Goal: Task Accomplishment & Management: Use online tool/utility

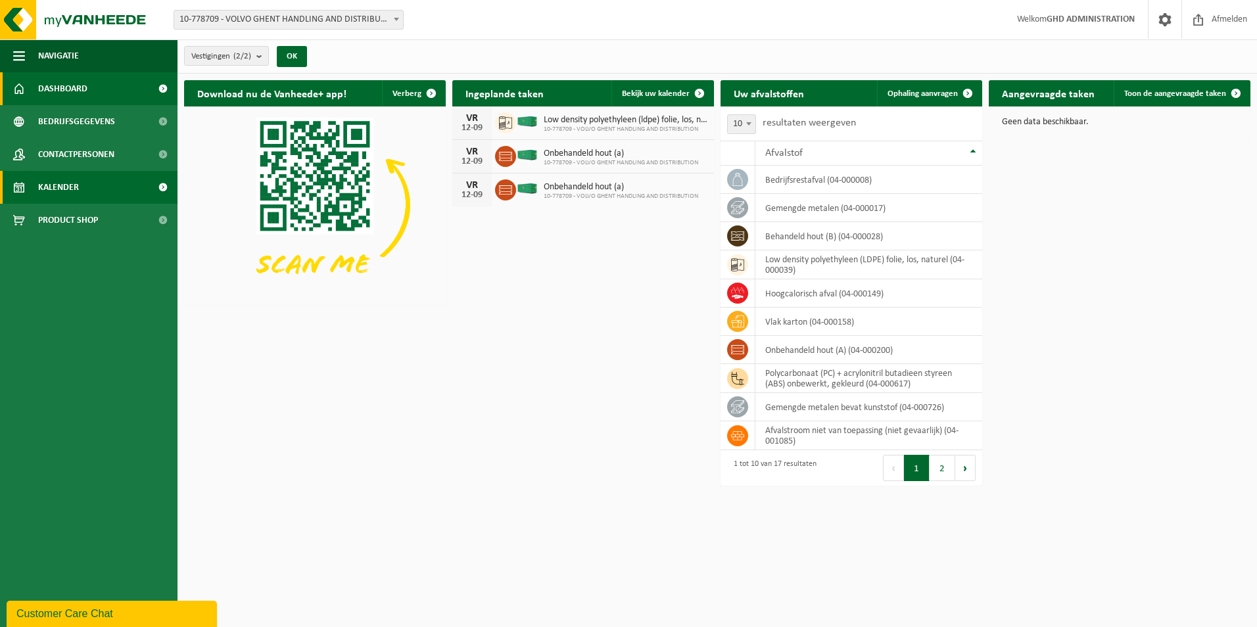
click at [71, 183] on span "Kalender" at bounding box center [58, 187] width 41 height 33
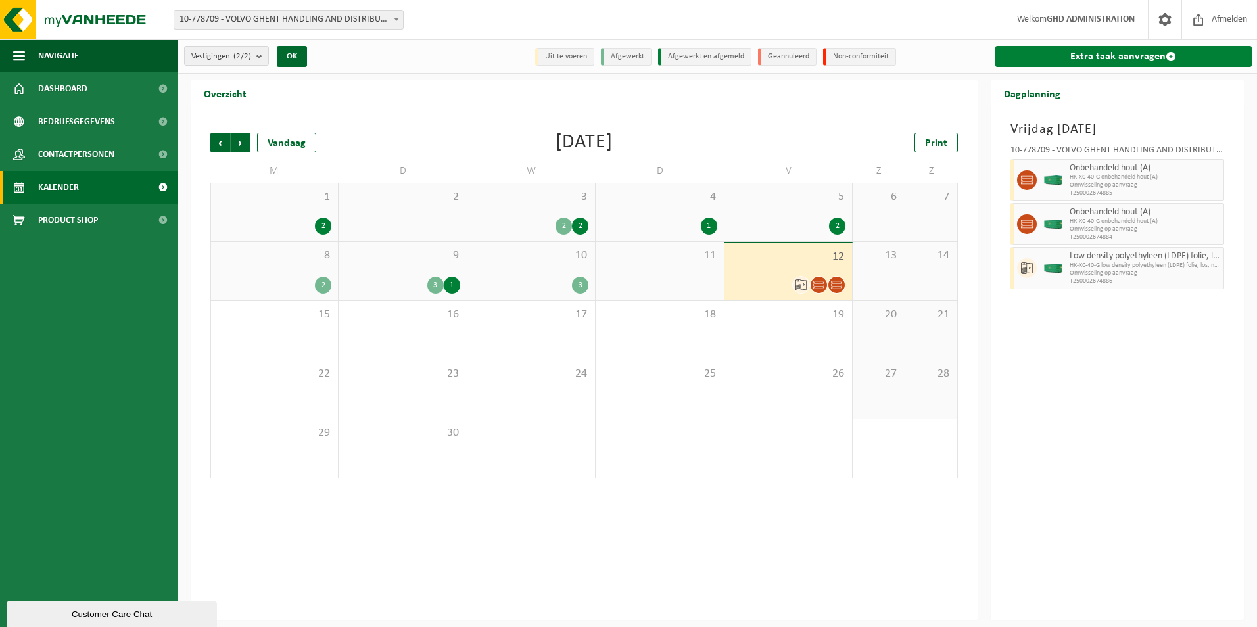
click at [1120, 51] on link "Extra taak aanvragen" at bounding box center [1123, 56] width 257 height 21
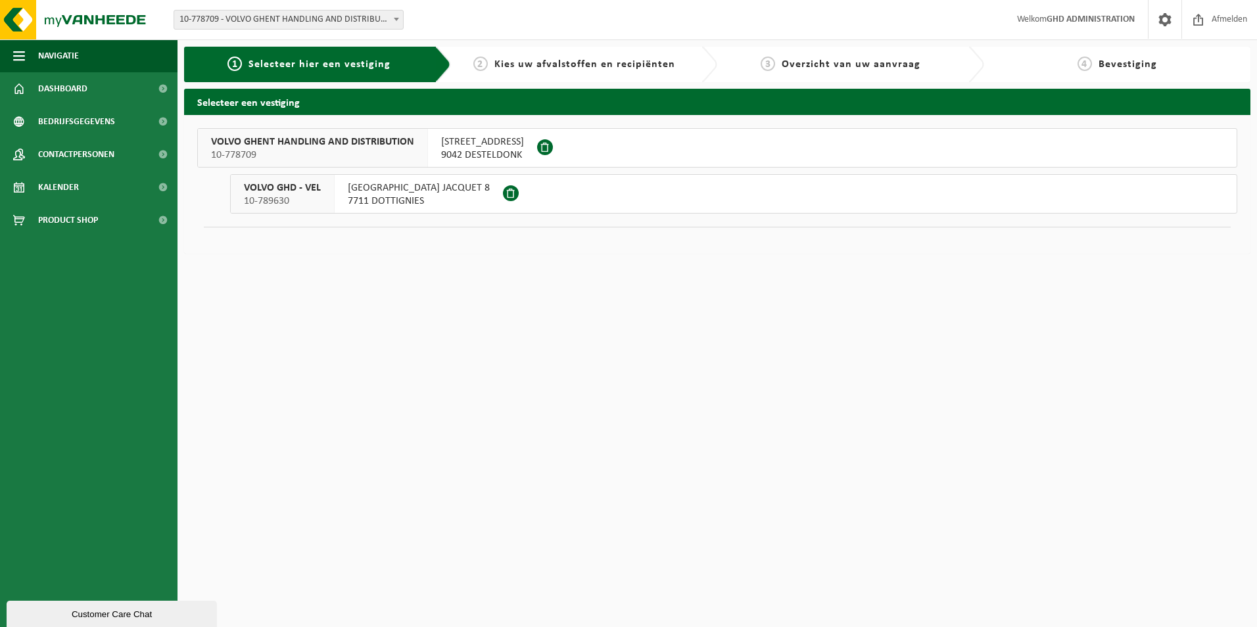
click at [487, 145] on span "SKALDENSTRAAT 102" at bounding box center [482, 141] width 83 height 13
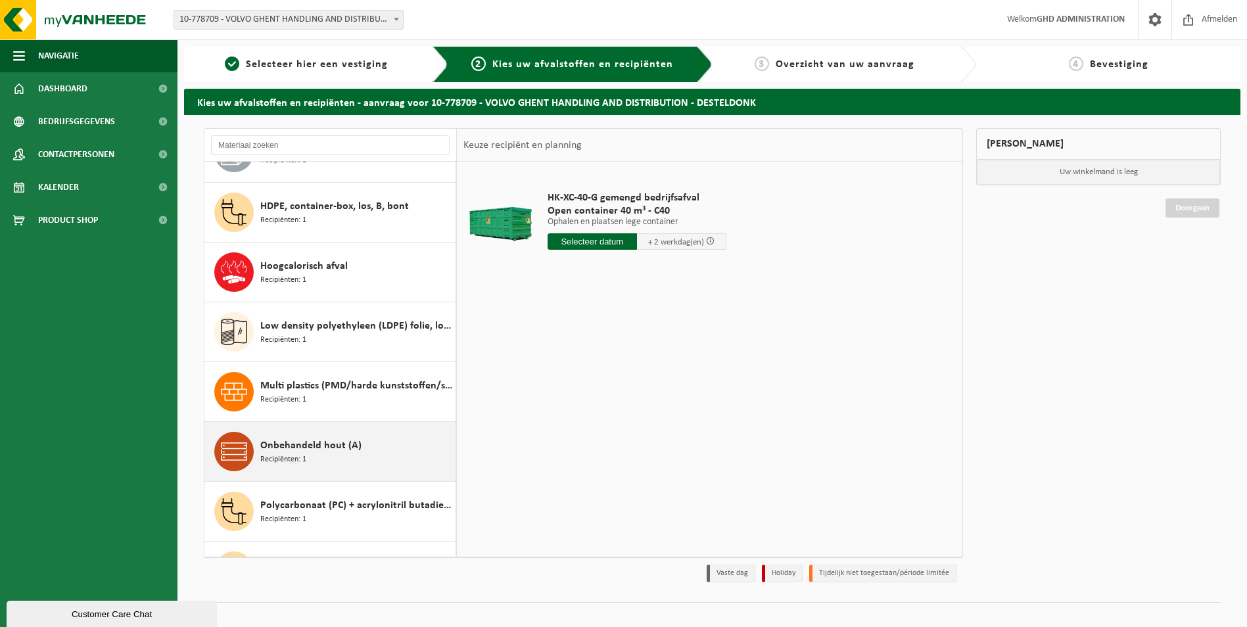
scroll to position [329, 0]
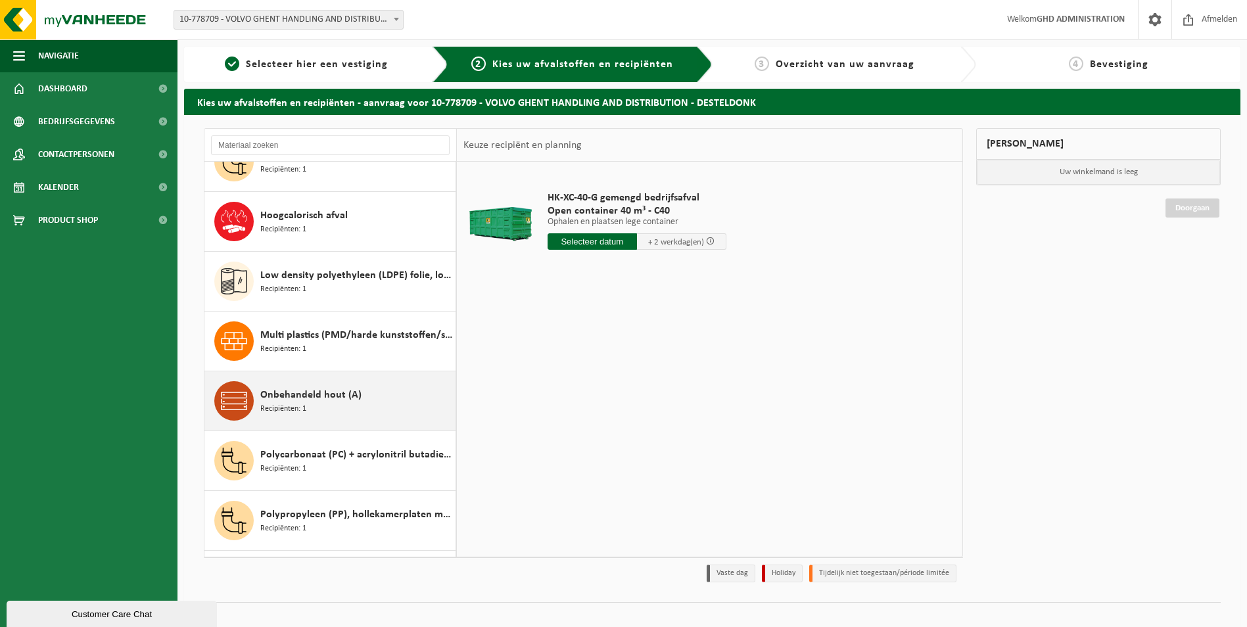
click at [356, 404] on div "Onbehandeld hout (A) Recipiënten: 1" at bounding box center [356, 400] width 192 height 39
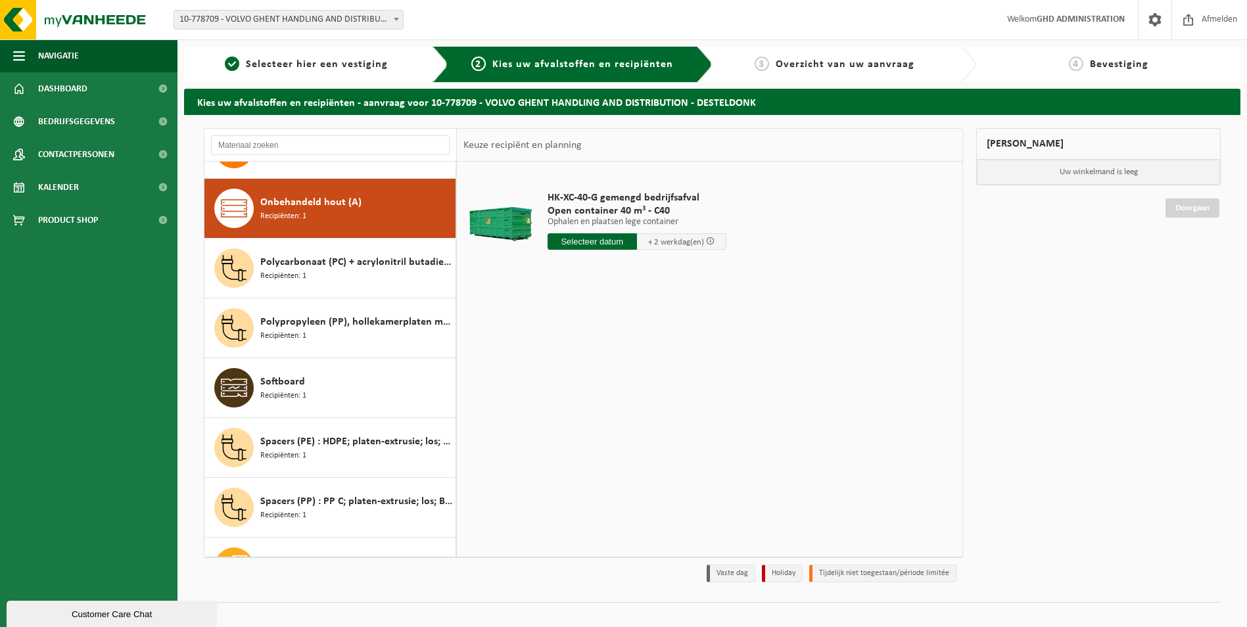
scroll to position [538, 0]
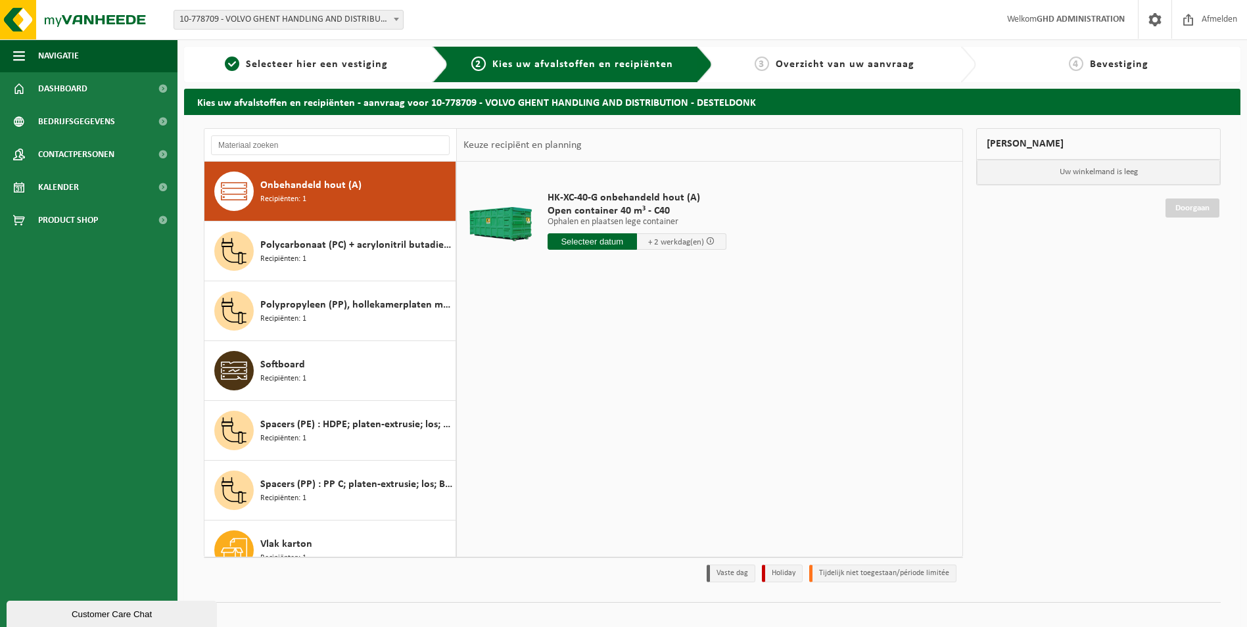
click at [587, 243] on input "text" at bounding box center [591, 241] width 89 height 16
click at [555, 355] on div "15" at bounding box center [559, 358] width 23 height 21
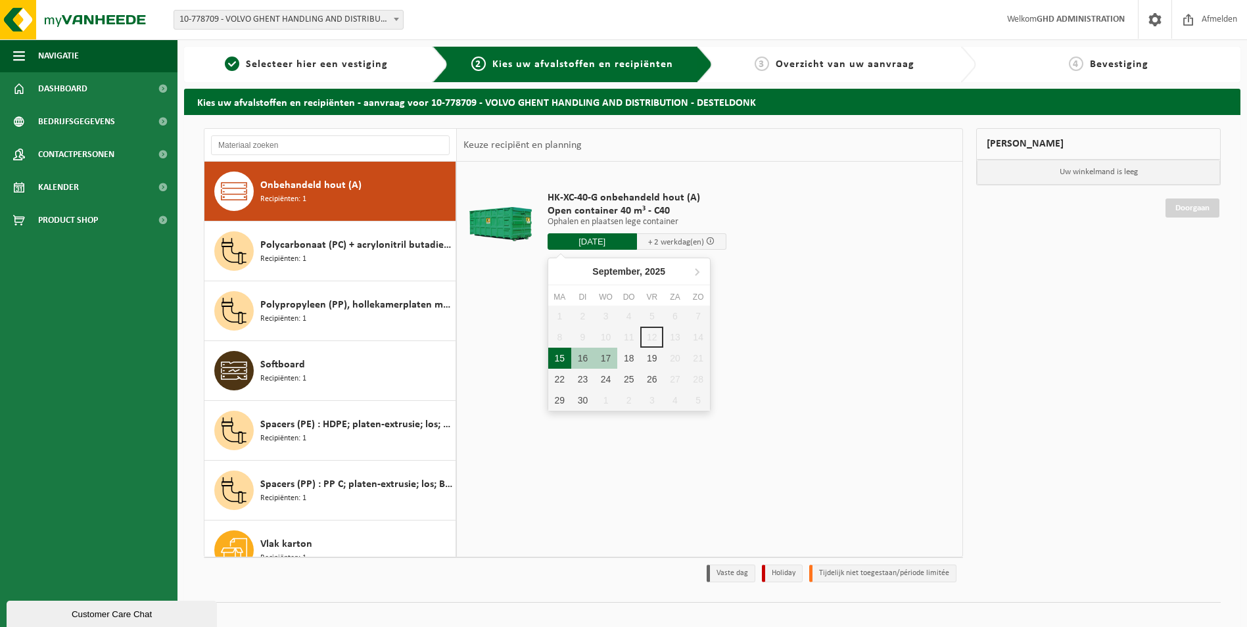
type input "Van 2025-09-15"
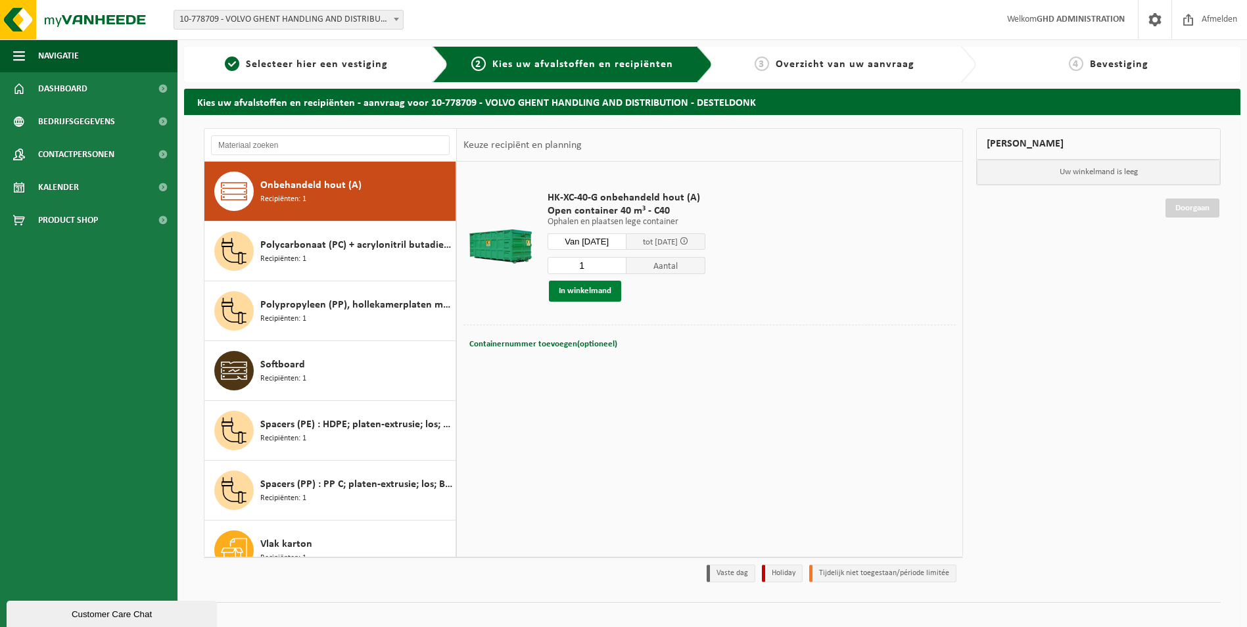
click at [568, 288] on button "In winkelmand" at bounding box center [585, 291] width 72 height 21
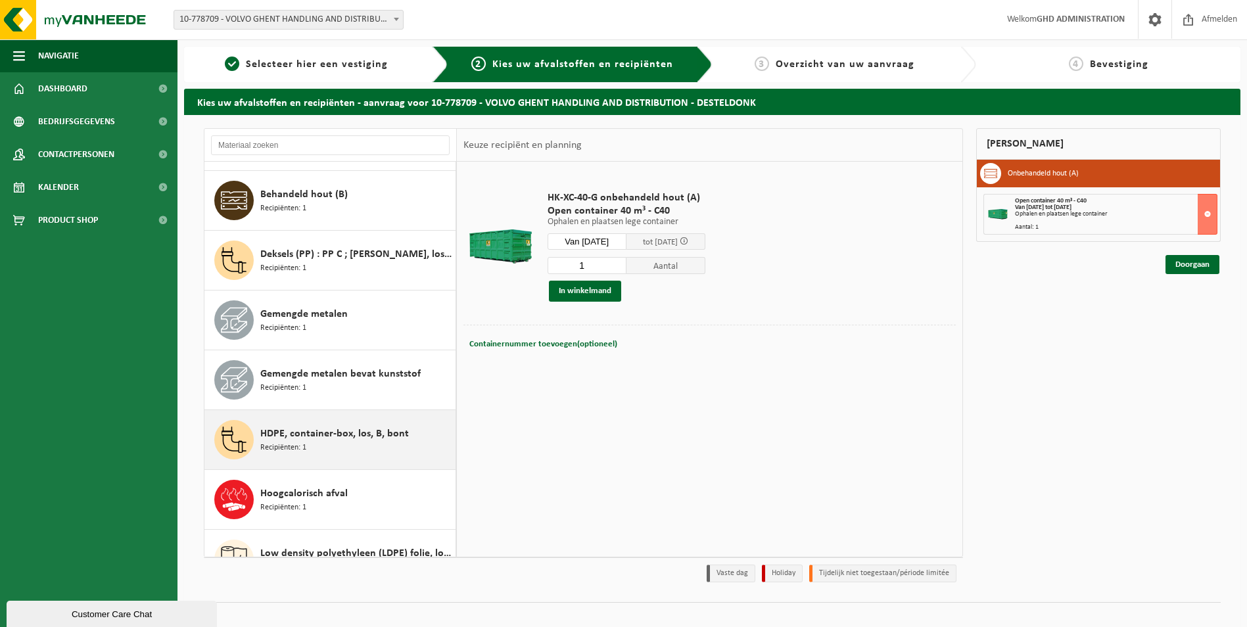
scroll to position [0, 0]
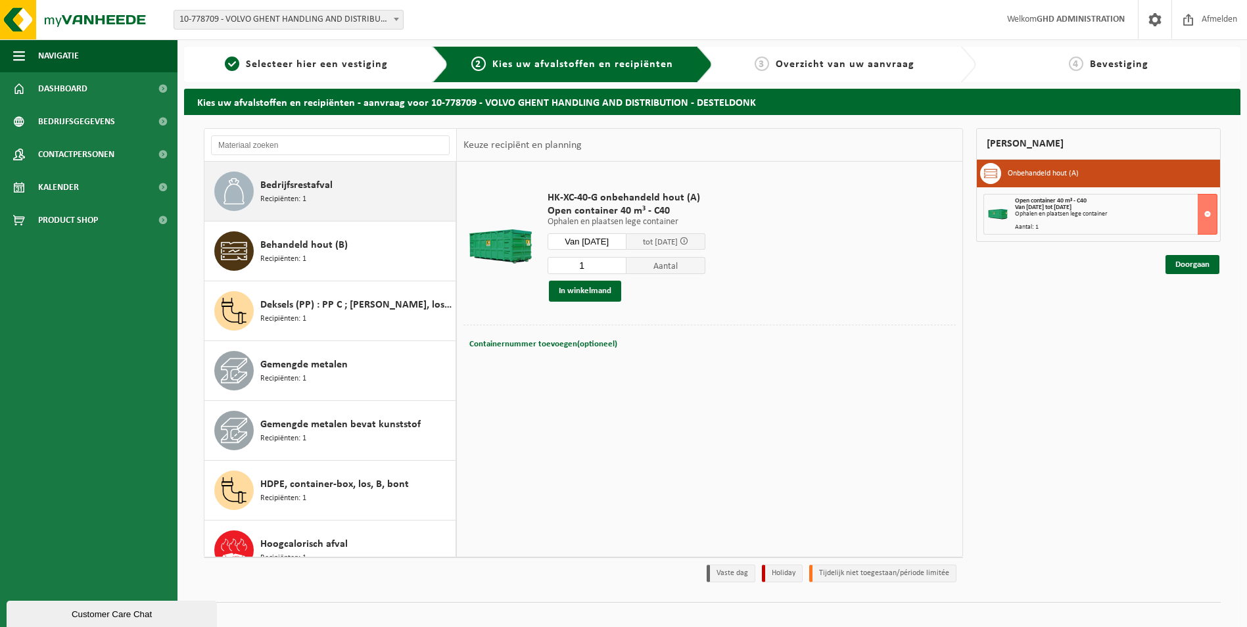
click at [340, 197] on div "Bedrijfsrestafval Recipiënten: 1" at bounding box center [356, 191] width 192 height 39
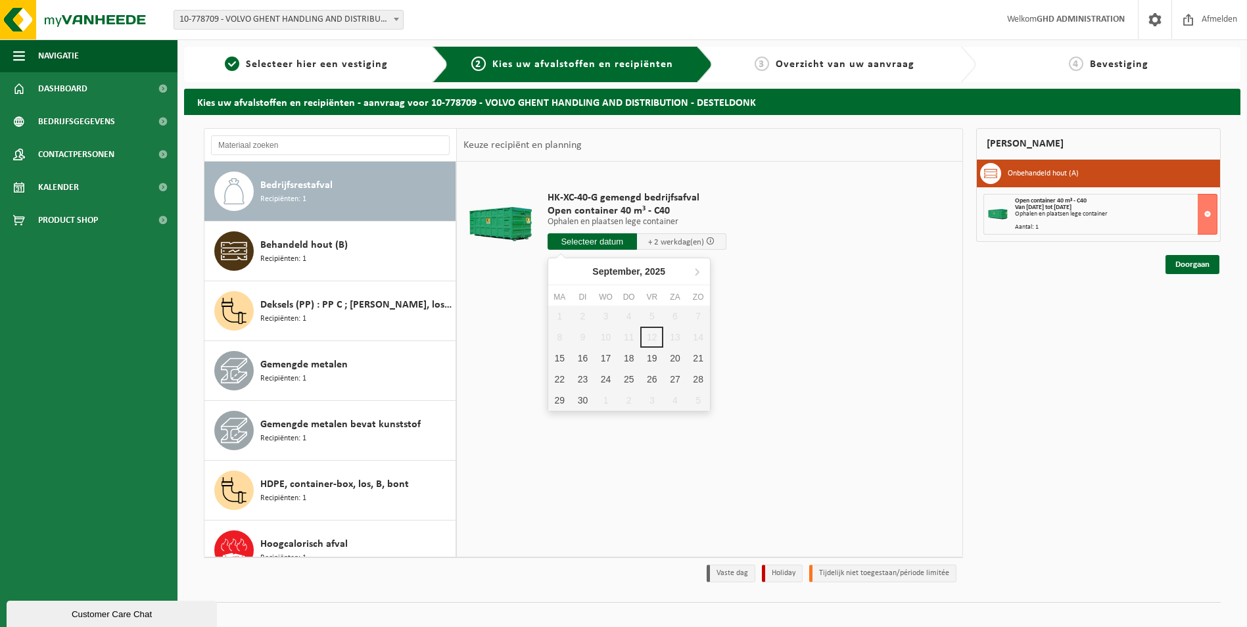
click at [601, 237] on input "text" at bounding box center [591, 241] width 89 height 16
click at [563, 352] on div "15" at bounding box center [559, 358] width 23 height 21
type input "Van 2025-09-15"
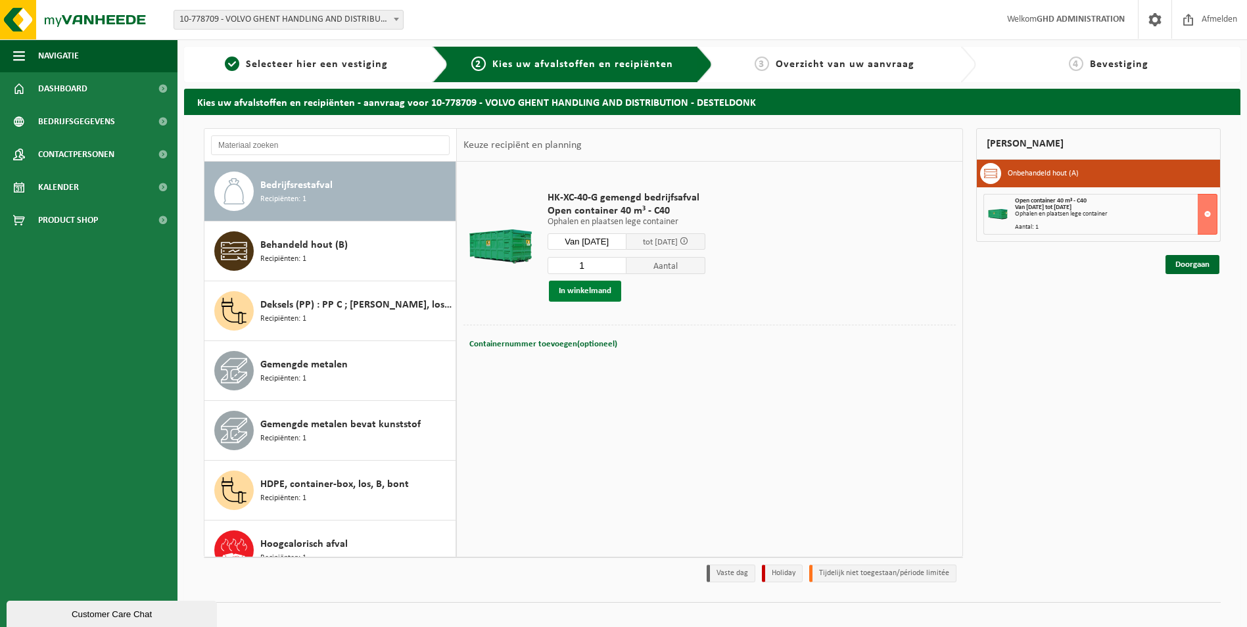
click at [591, 291] on button "In winkelmand" at bounding box center [585, 291] width 72 height 21
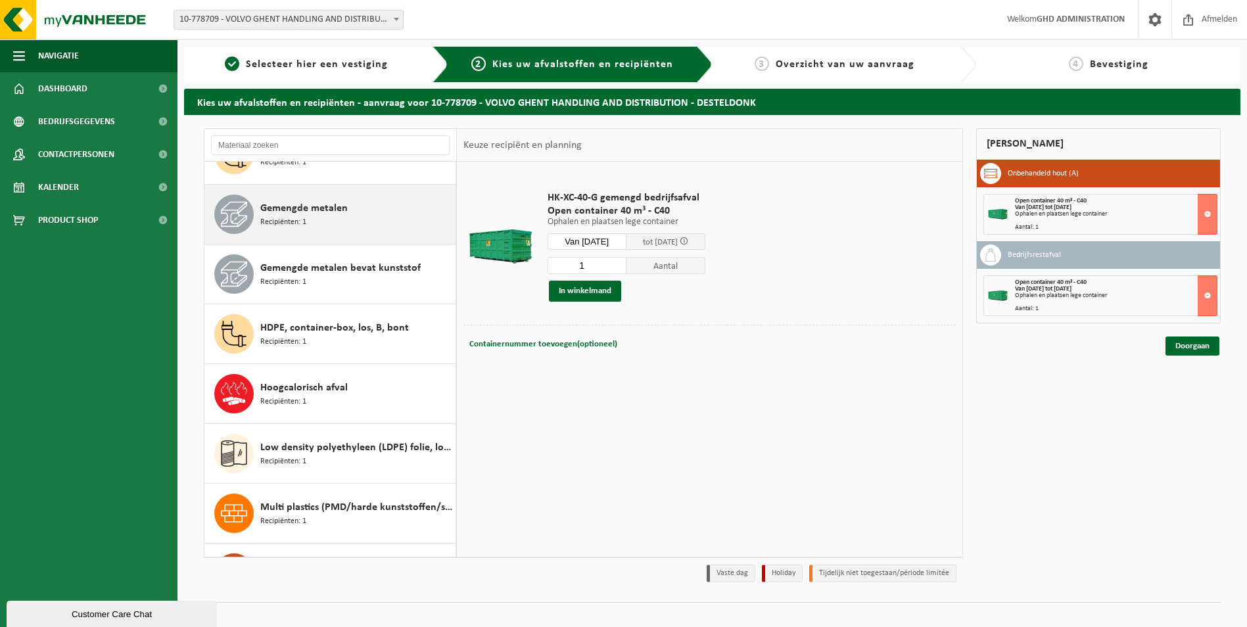
scroll to position [329, 0]
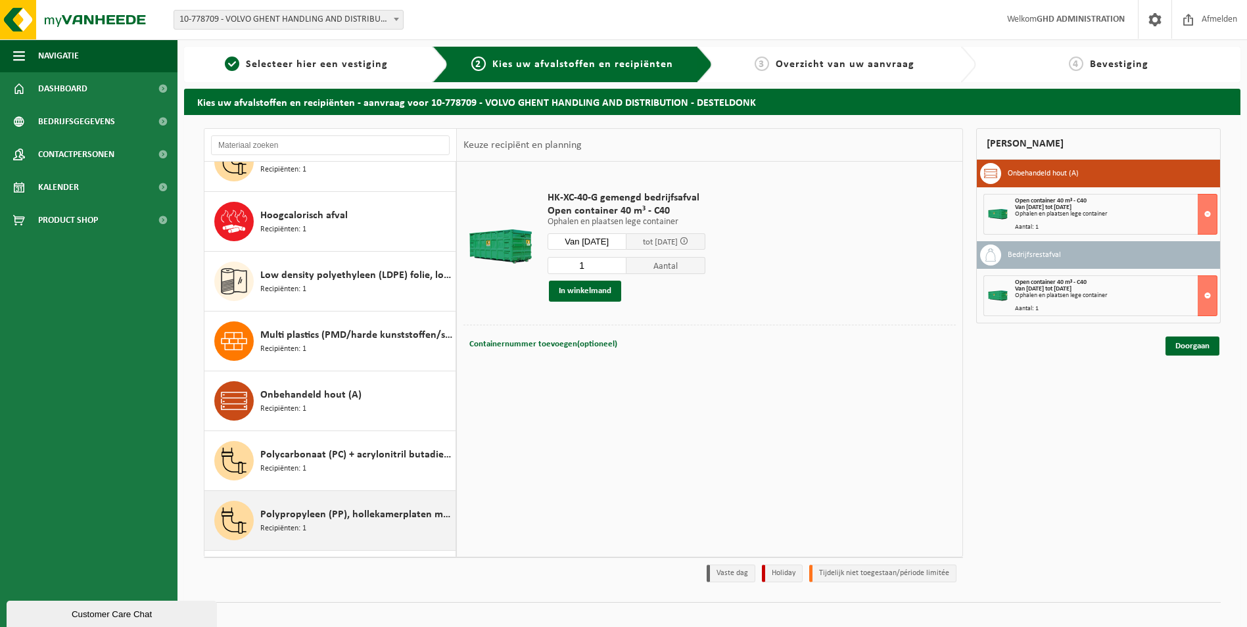
click at [337, 512] on span "Polypropyleen (PP), hollekamerplaten met geweven PP, gekleurd" at bounding box center [356, 515] width 192 height 16
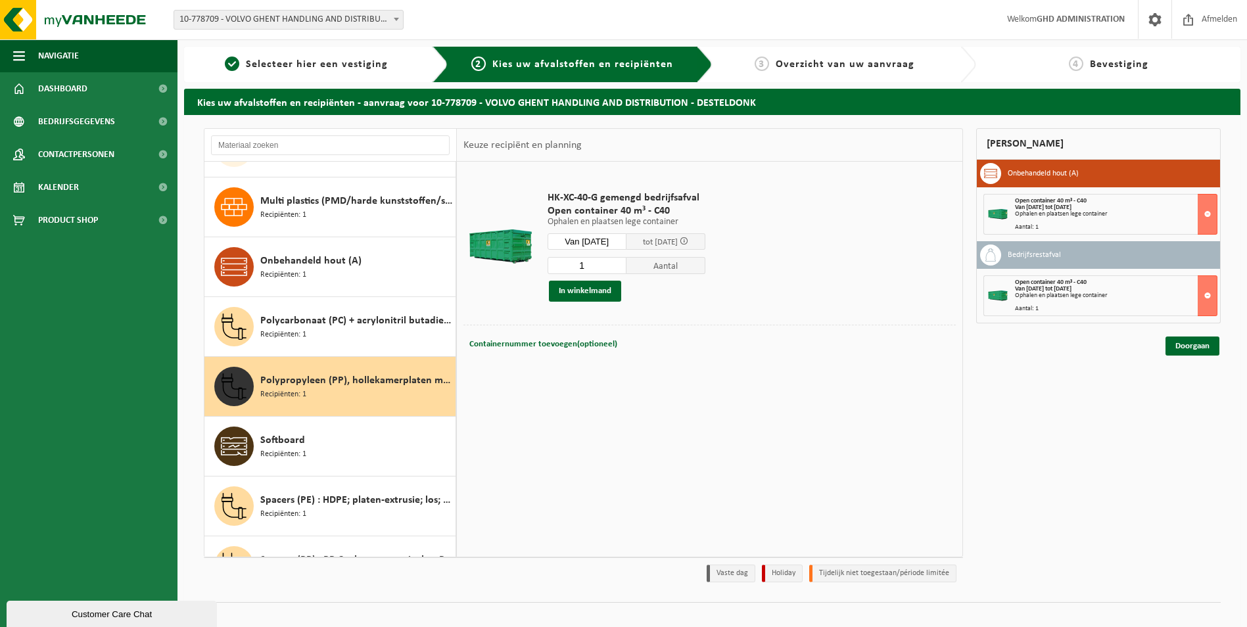
scroll to position [561, 0]
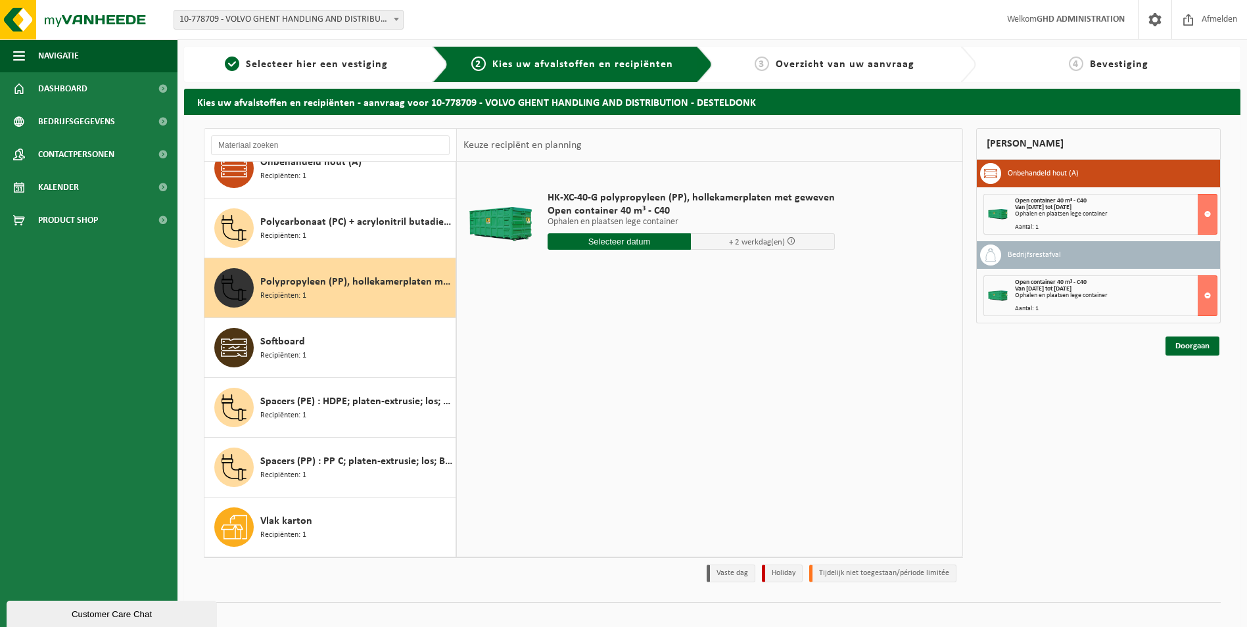
click at [615, 229] on div "HK-XC-40-G polypropyleen (PP), hollekamerplaten met geweven Open container 40 m…" at bounding box center [691, 223] width 300 height 91
click at [641, 241] on input "text" at bounding box center [619, 241] width 144 height 16
click at [560, 363] on div "15" at bounding box center [559, 358] width 23 height 21
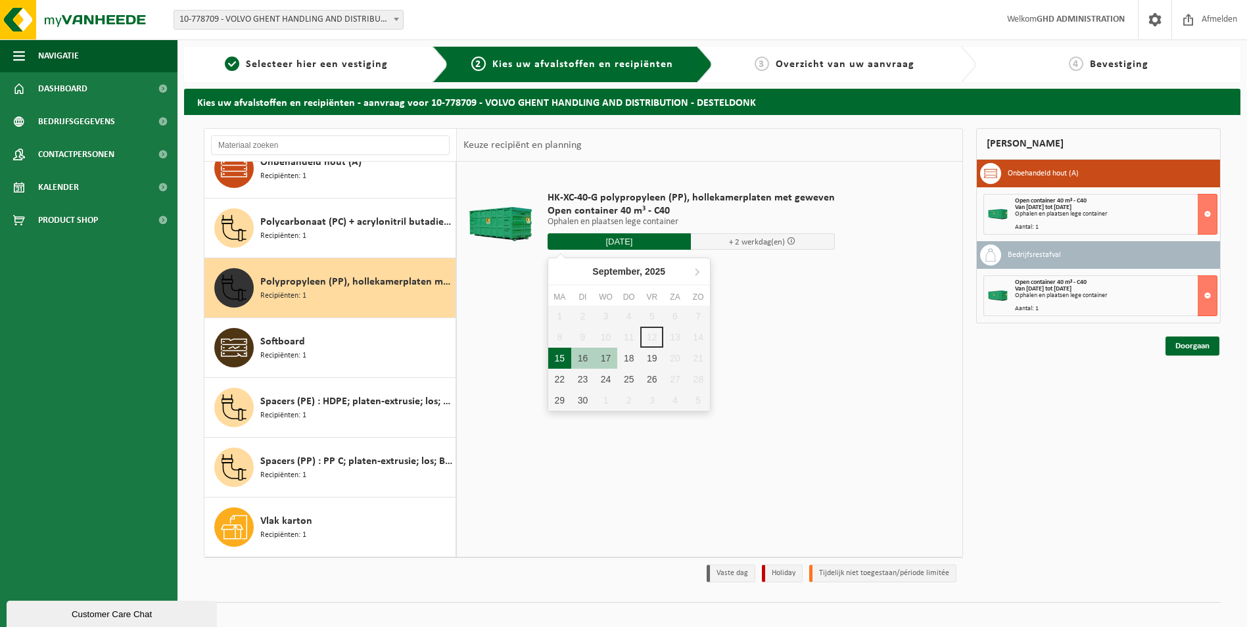
type input "Van 2025-09-15"
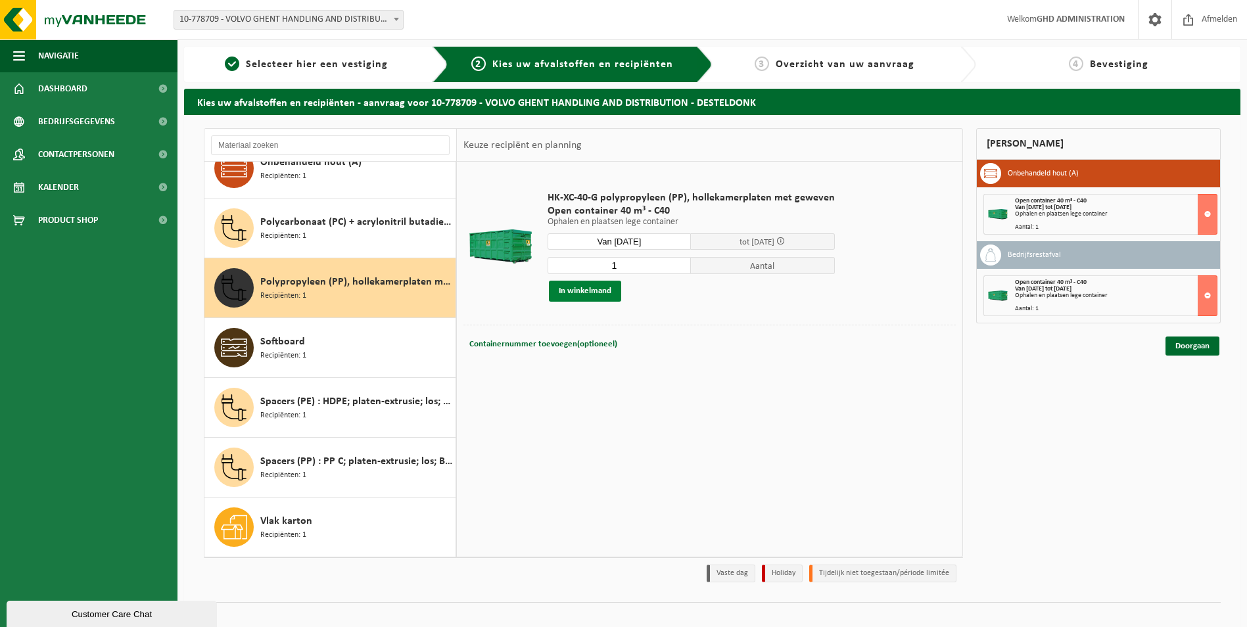
click at [599, 292] on button "In winkelmand" at bounding box center [585, 291] width 72 height 21
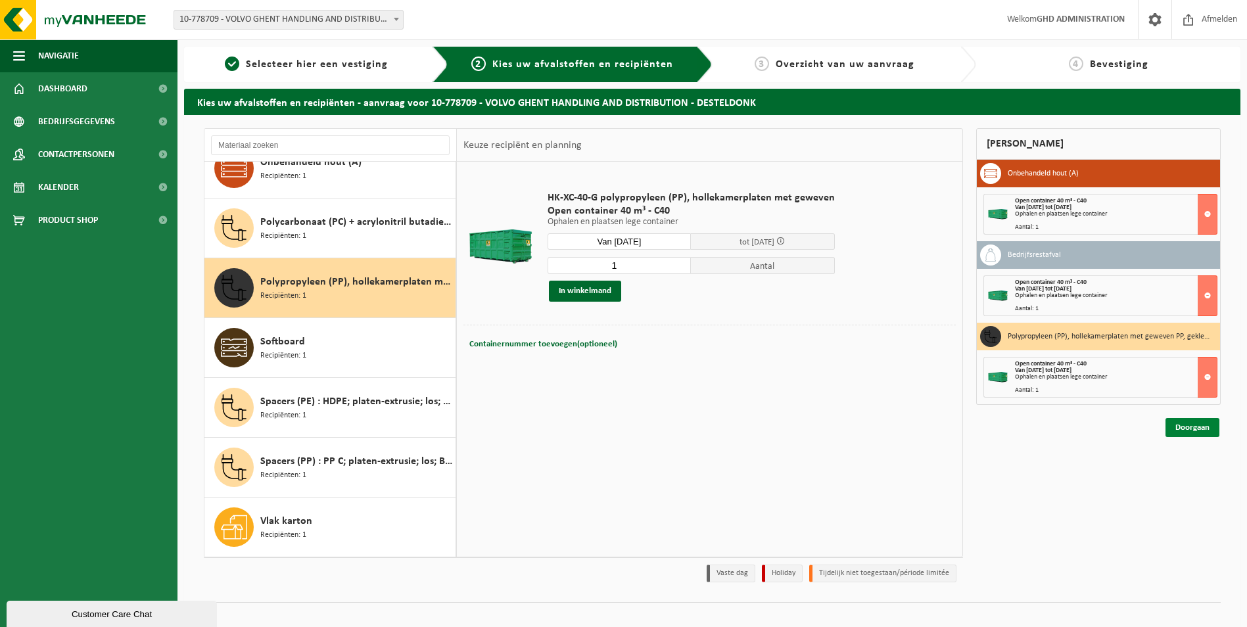
click at [1206, 430] on link "Doorgaan" at bounding box center [1192, 427] width 54 height 19
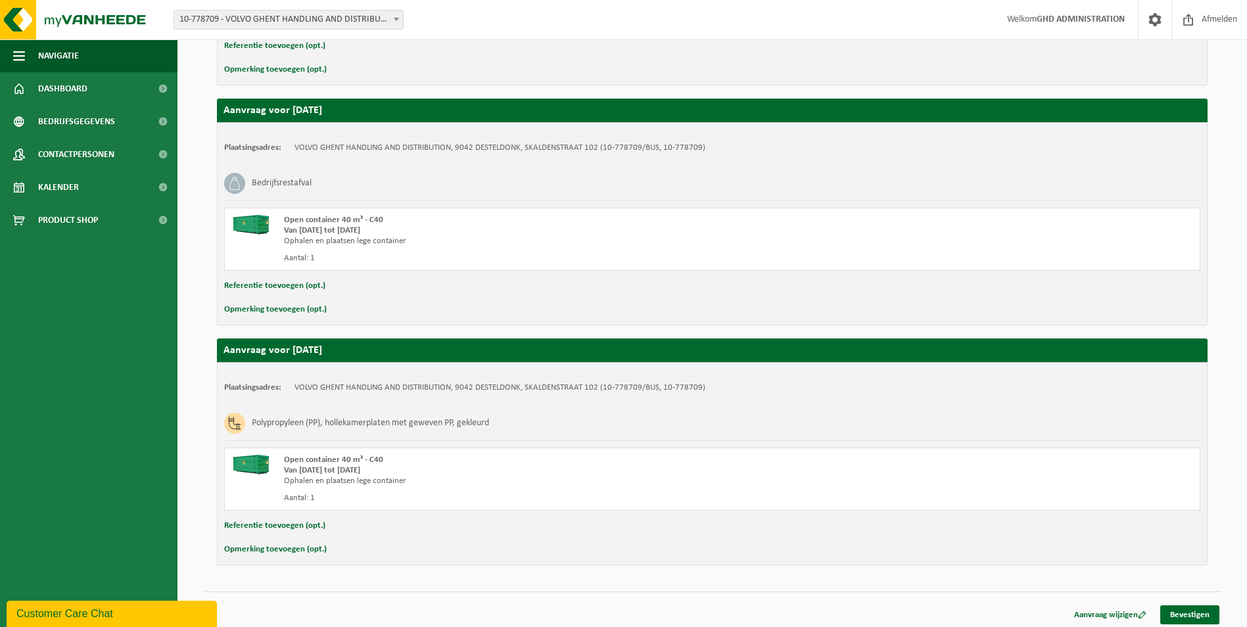
scroll to position [417, 0]
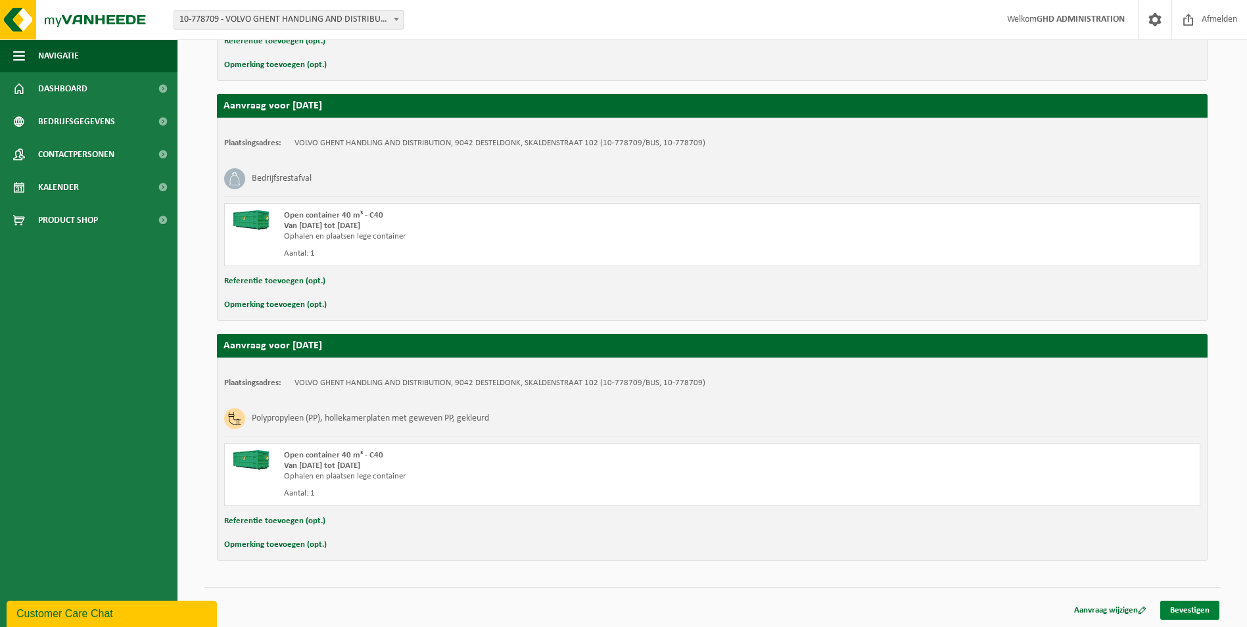
click at [1198, 611] on link "Bevestigen" at bounding box center [1189, 610] width 59 height 19
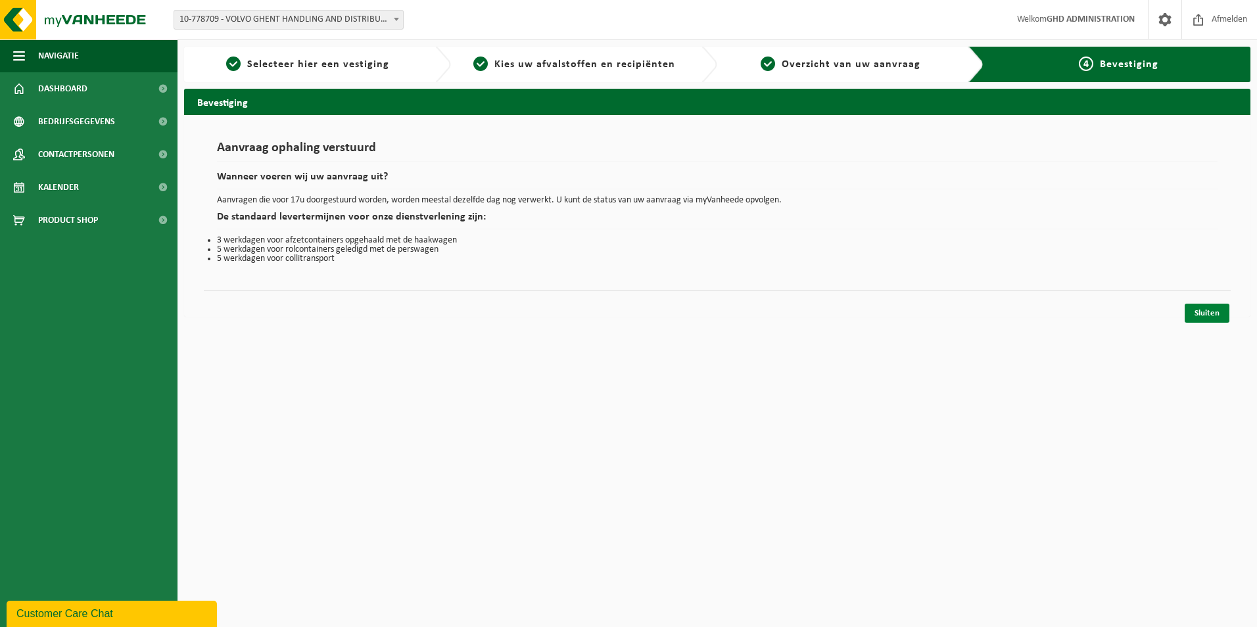
click at [1213, 313] on link "Sluiten" at bounding box center [1206, 313] width 45 height 19
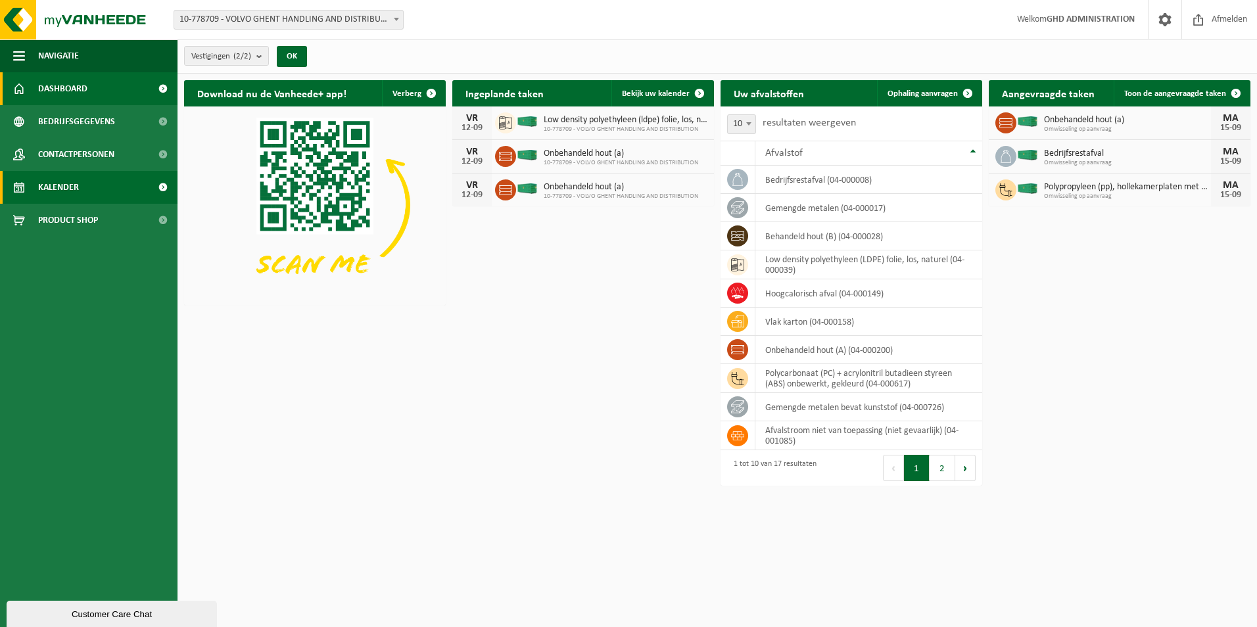
click at [64, 183] on span "Kalender" at bounding box center [58, 187] width 41 height 33
